Goal: Check status: Verify the current state of an ongoing process or item

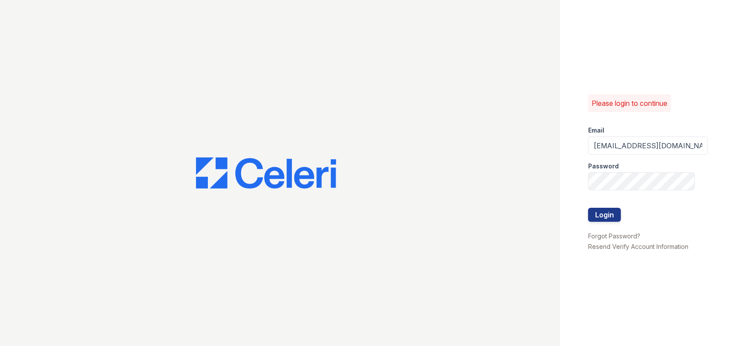
click at [588, 208] on button "Login" at bounding box center [604, 215] width 33 height 14
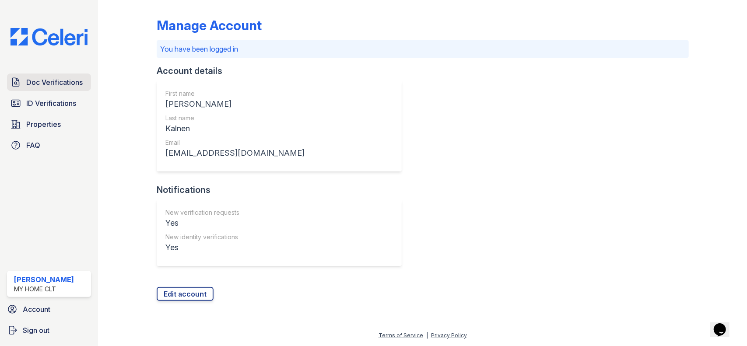
click at [70, 80] on span "Doc Verifications" at bounding box center [54, 82] width 56 height 10
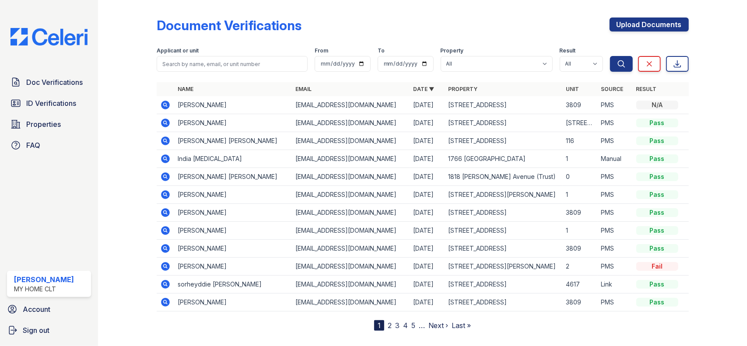
click at [164, 104] on icon at bounding box center [165, 104] width 2 height 2
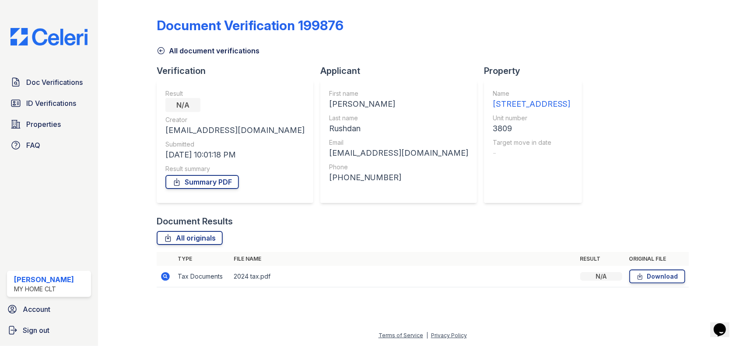
click at [164, 104] on div "Result N/A Creator michaelrushdan7@gmail.com Submitted 10/02/25 10:01:18 PM Res…" at bounding box center [235, 141] width 157 height 122
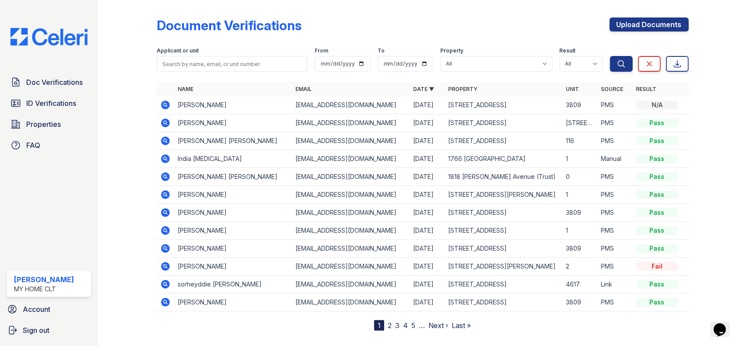
click at [164, 120] on icon at bounding box center [165, 123] width 10 height 10
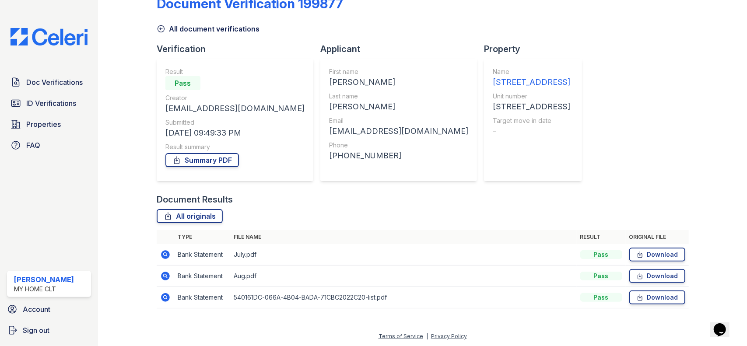
scroll to position [20, 0]
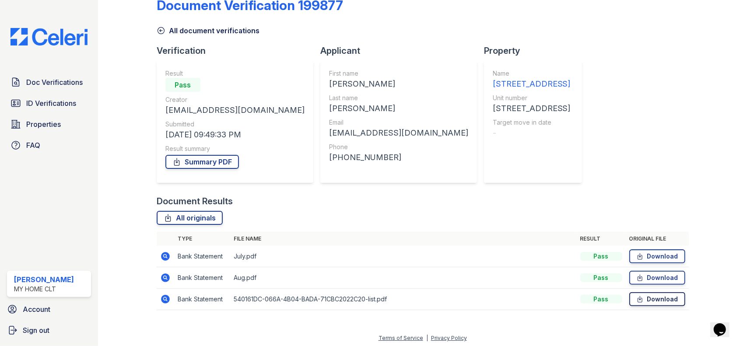
click at [653, 305] on link "Download" at bounding box center [657, 299] width 56 height 14
